Goal: Task Accomplishment & Management: Use online tool/utility

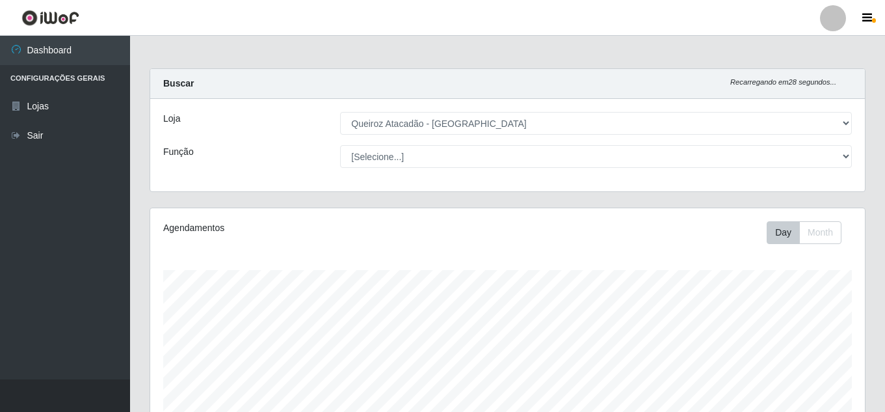
select select "225"
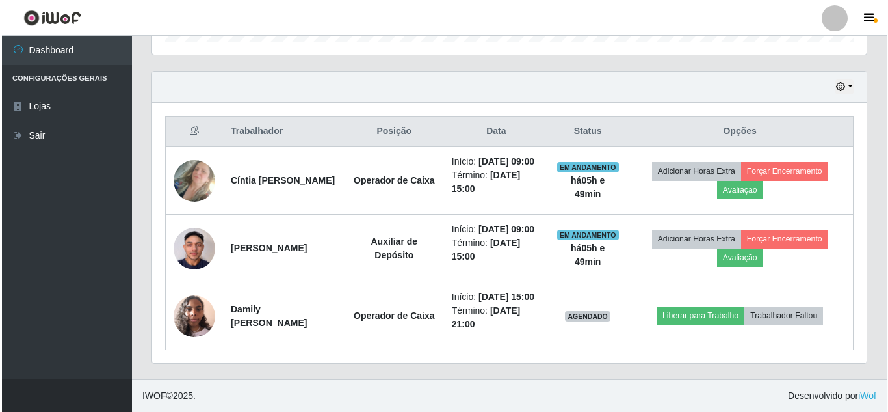
scroll to position [270, 715]
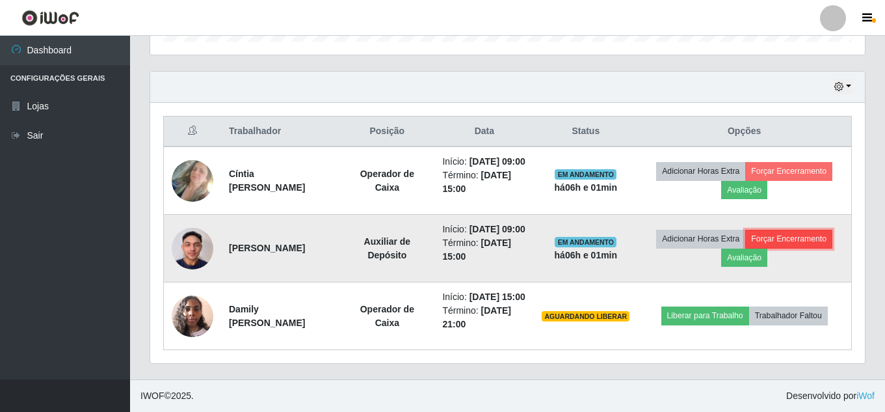
click at [828, 230] on button "Forçar Encerramento" at bounding box center [788, 239] width 87 height 18
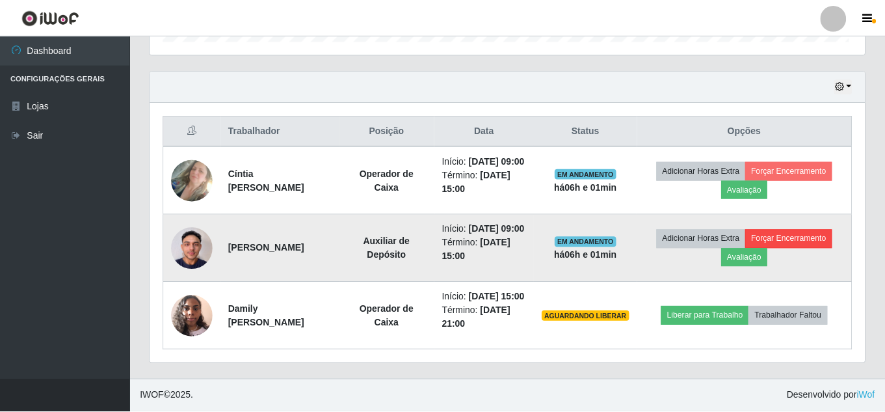
scroll to position [270, 708]
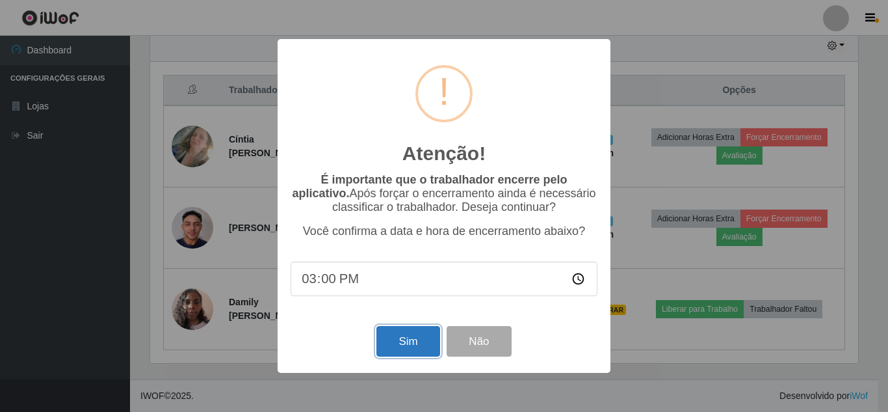
click at [412, 340] on button "Sim" at bounding box center [408, 341] width 63 height 31
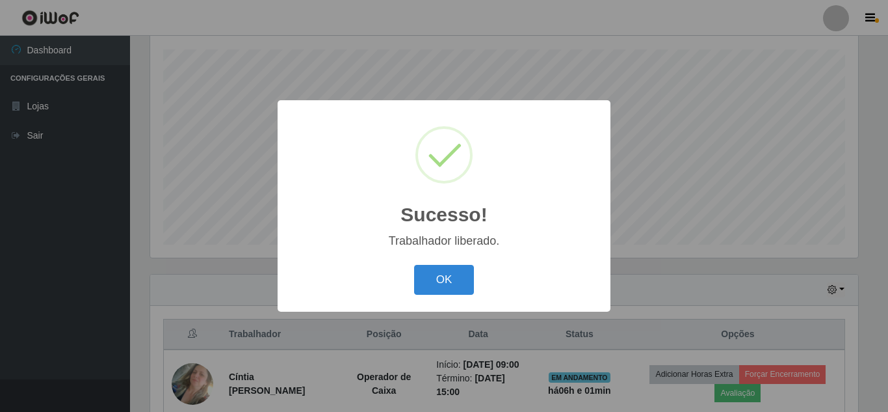
click at [414, 265] on button "OK" at bounding box center [444, 280] width 60 height 31
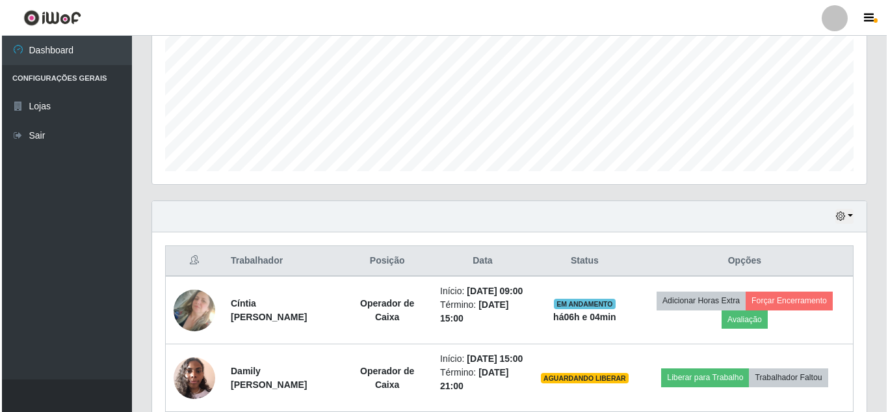
scroll to position [383, 0]
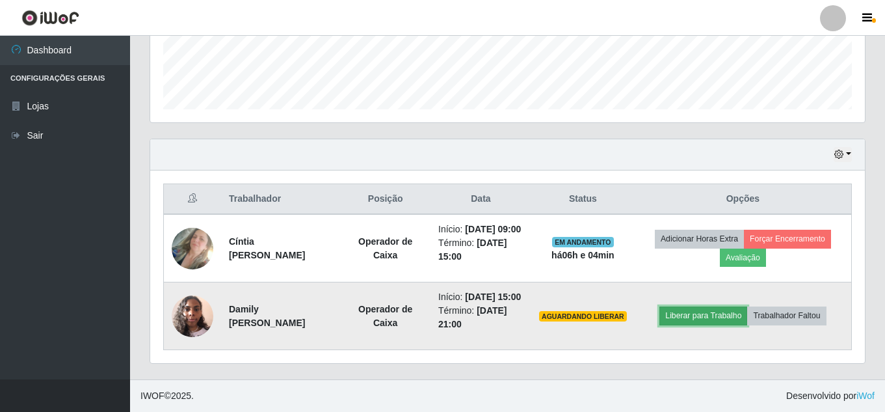
click at [700, 307] on button "Liberar para Trabalho" at bounding box center [703, 315] width 88 height 18
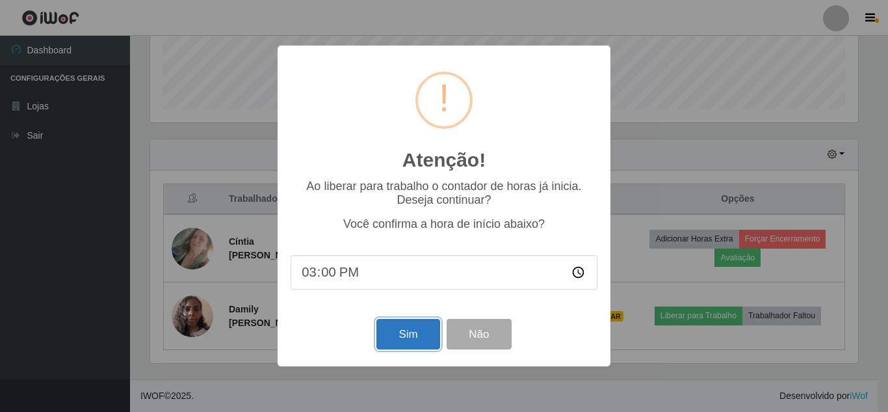
click at [401, 326] on button "Sim" at bounding box center [408, 334] width 63 height 31
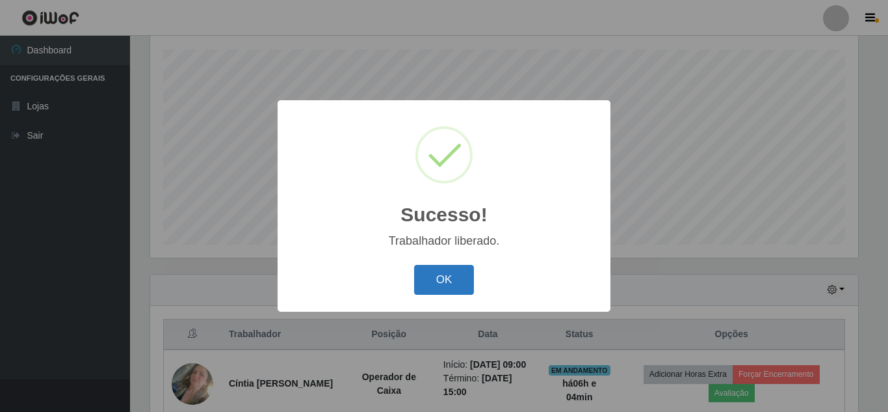
click at [467, 282] on button "OK" at bounding box center [444, 280] width 60 height 31
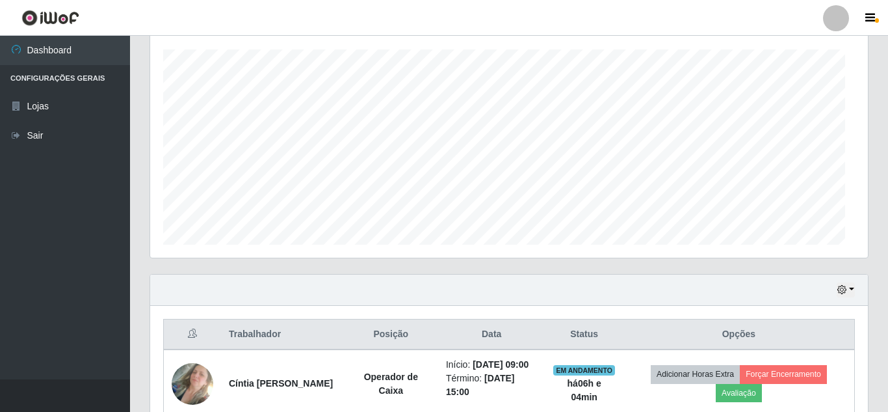
scroll to position [270, 715]
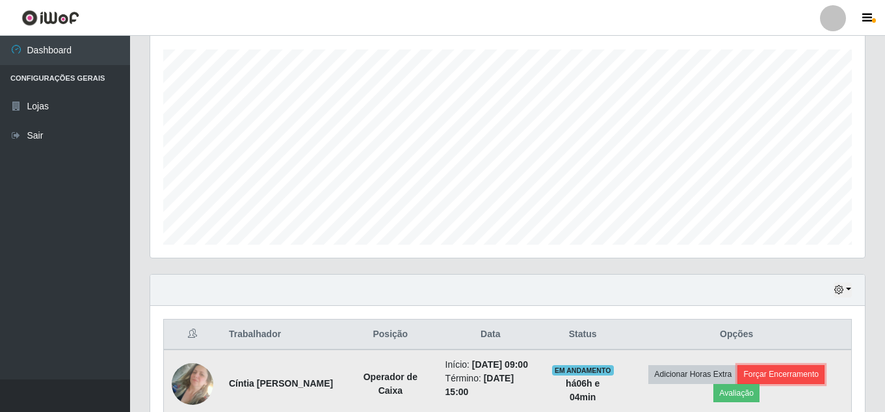
click at [795, 371] on button "Forçar Encerramento" at bounding box center [780, 374] width 87 height 18
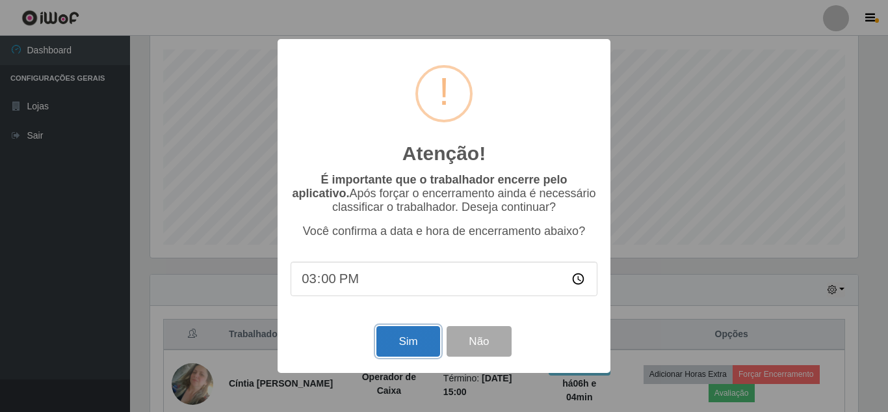
click at [403, 352] on button "Sim" at bounding box center [408, 341] width 63 height 31
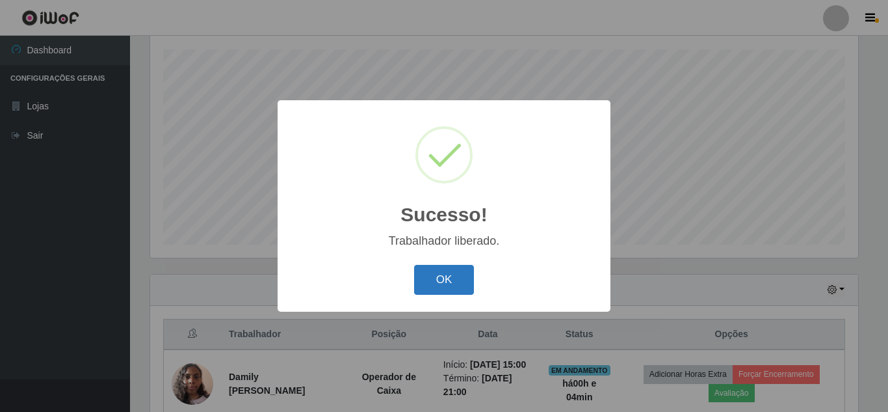
click at [449, 287] on button "OK" at bounding box center [444, 280] width 60 height 31
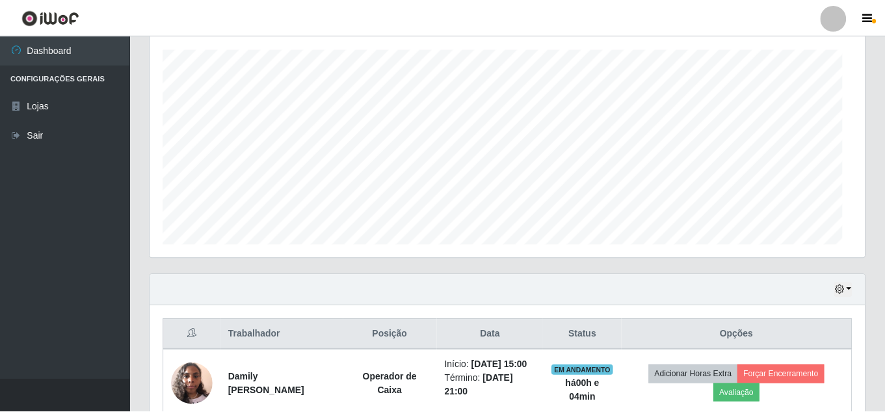
scroll to position [270, 715]
